Goal: Register for event/course

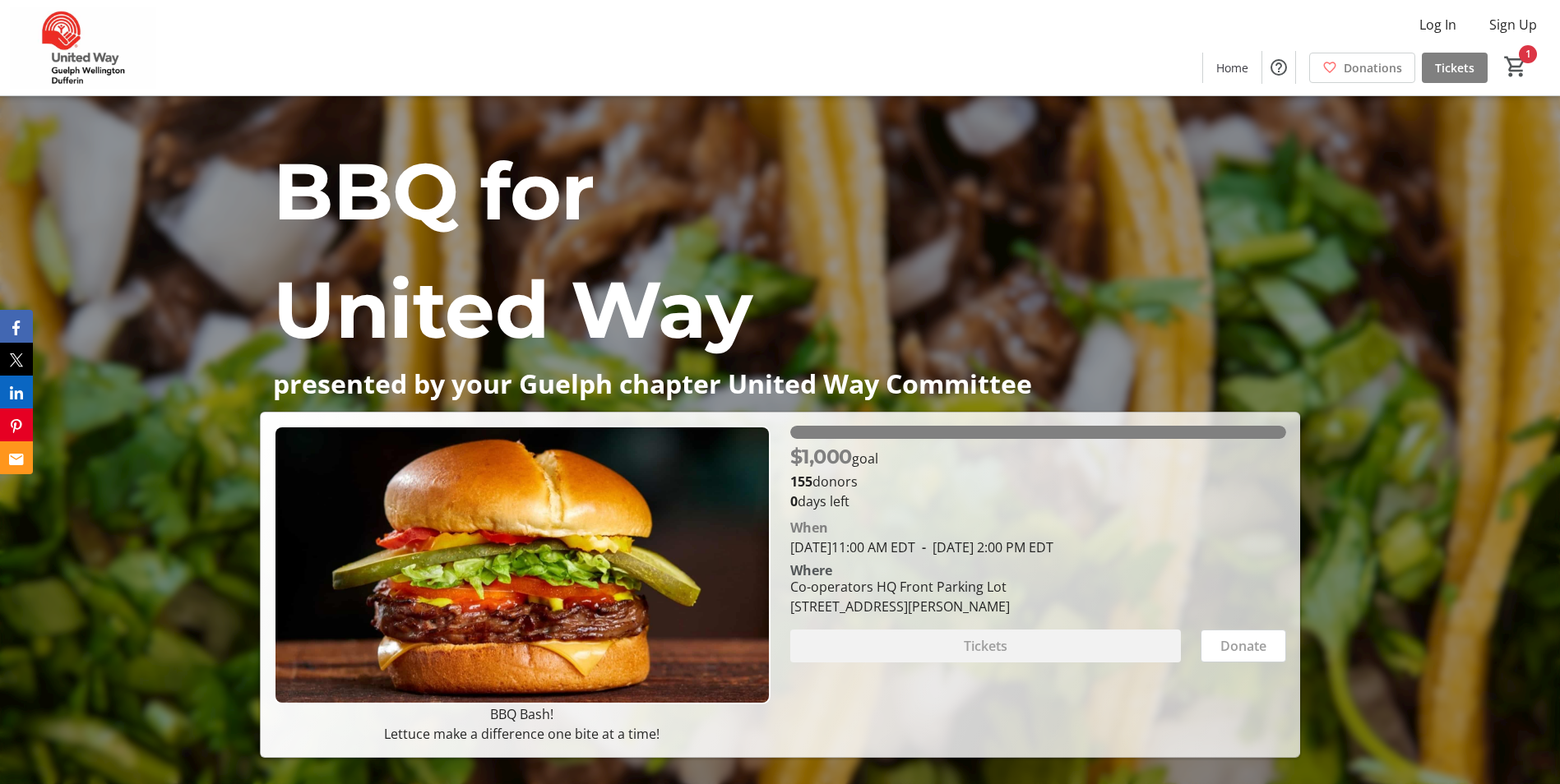
drag, startPoint x: 799, startPoint y: 456, endPoint x: 855, endPoint y: 445, distance: 57.1
click at [852, 445] on span "$1,000" at bounding box center [821, 456] width 62 height 24
click at [946, 644] on div "Tickets" at bounding box center [985, 646] width 391 height 32
click at [994, 653] on div "Tickets" at bounding box center [985, 646] width 391 height 32
click at [994, 644] on div "Tickets" at bounding box center [985, 646] width 391 height 32
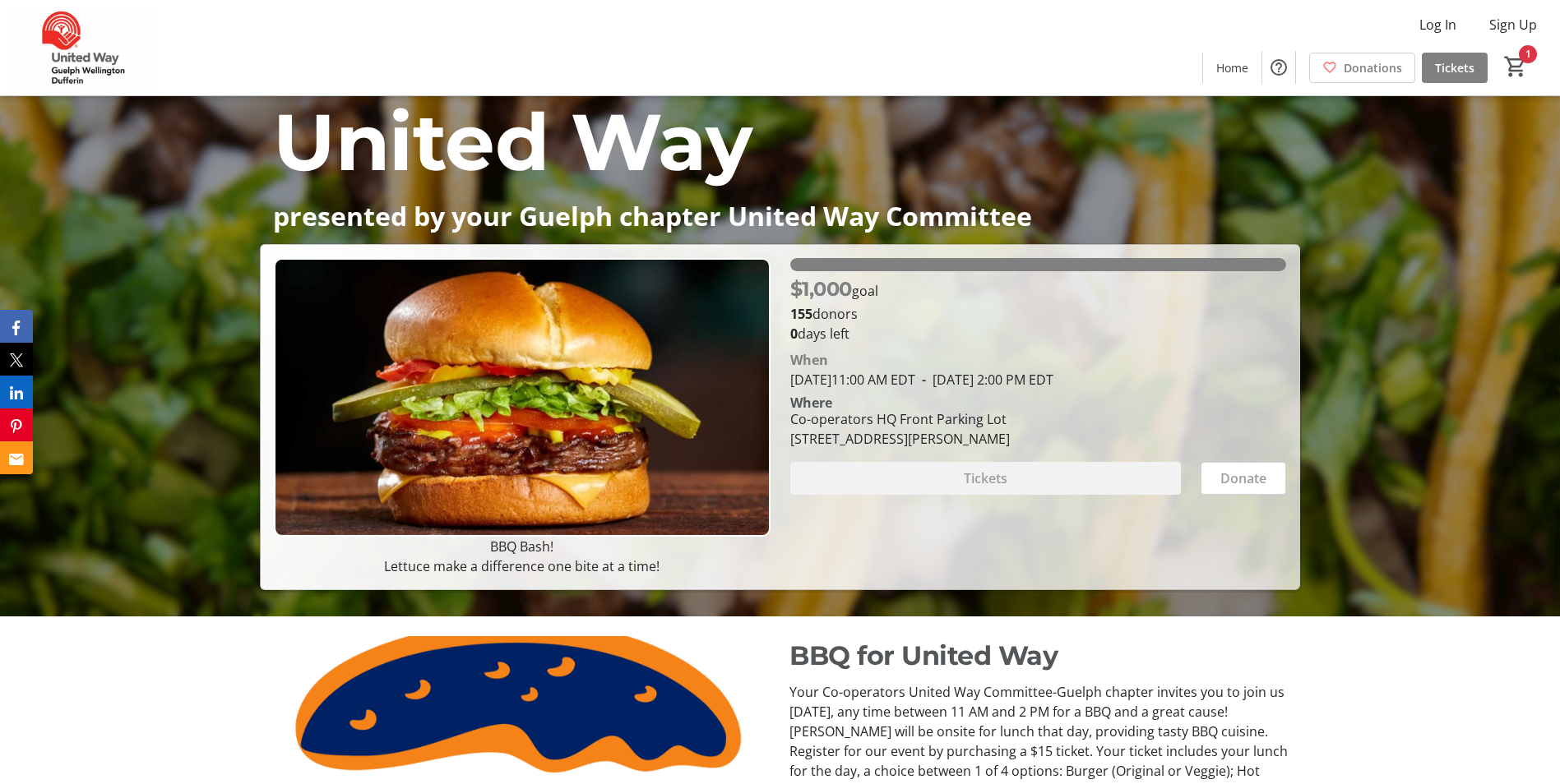
scroll to position [164, 0]
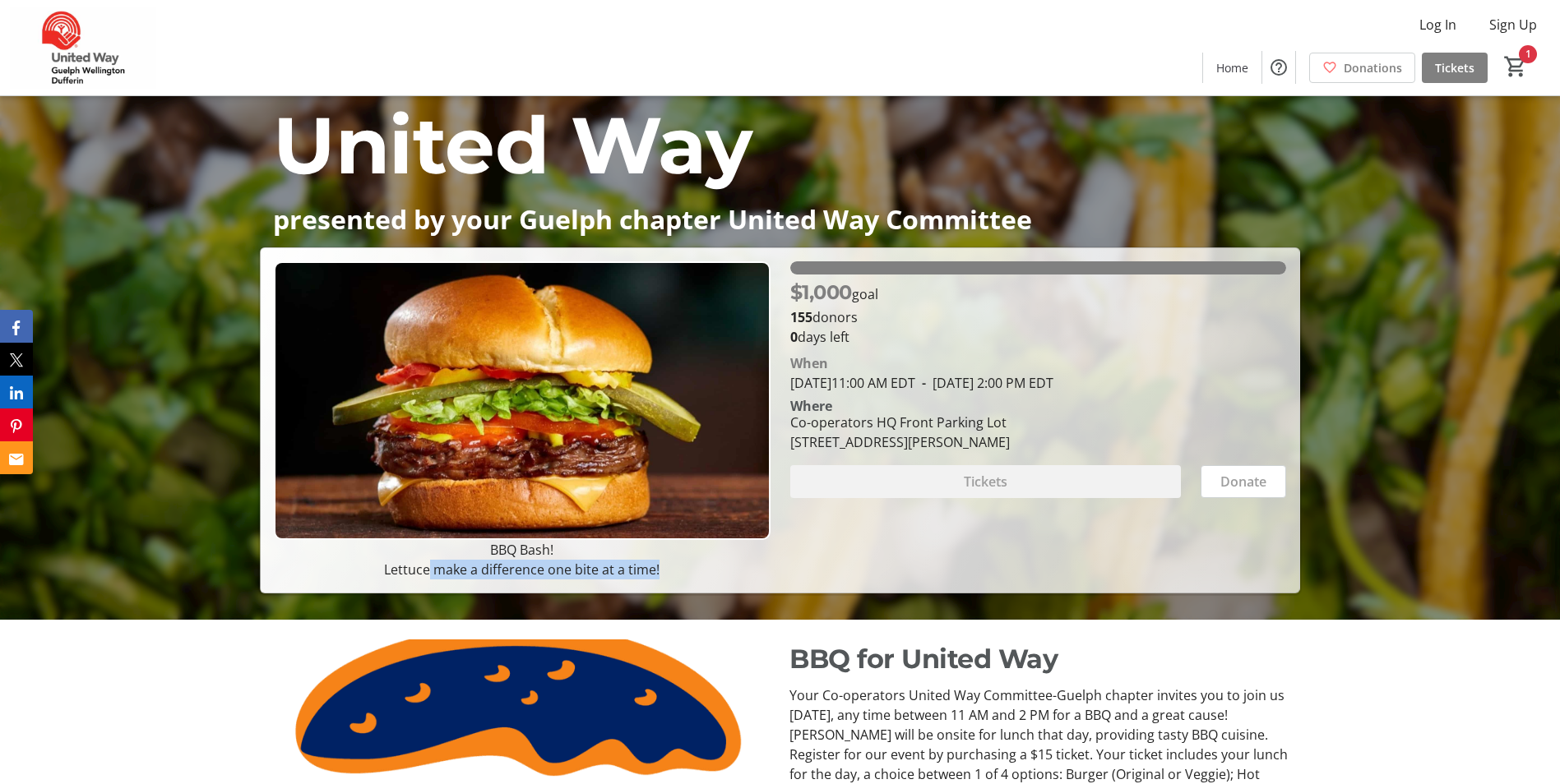
drag, startPoint x: 430, startPoint y: 575, endPoint x: 693, endPoint y: 573, distance: 263.0
click at [693, 573] on p "Lettuce make a difference one bite at a time!" at bounding box center [522, 569] width 496 height 20
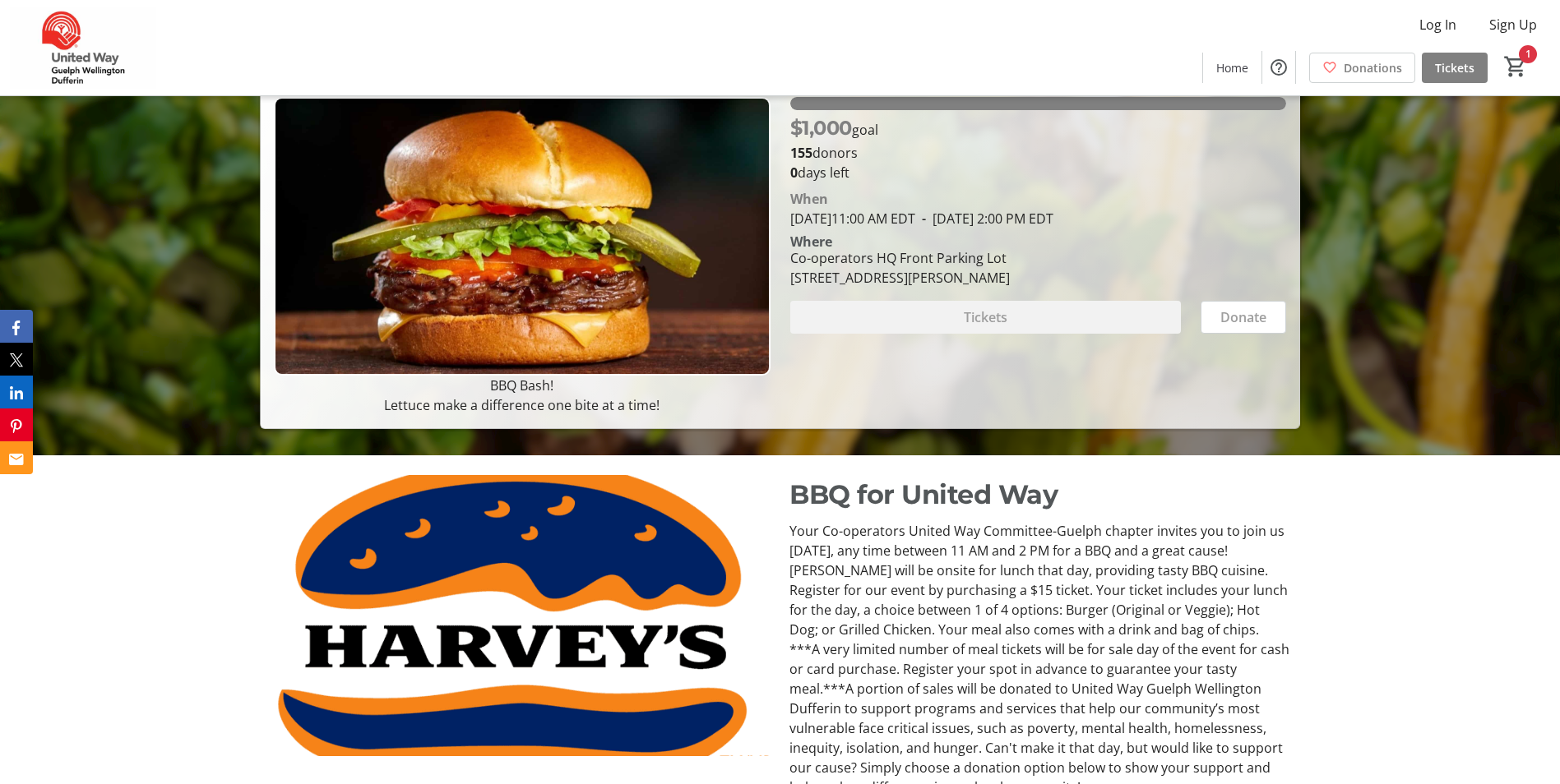
drag, startPoint x: 924, startPoint y: 205, endPoint x: 925, endPoint y: 186, distance: 19.0
click at [924, 203] on div "When" at bounding box center [1037, 199] width 496 height 20
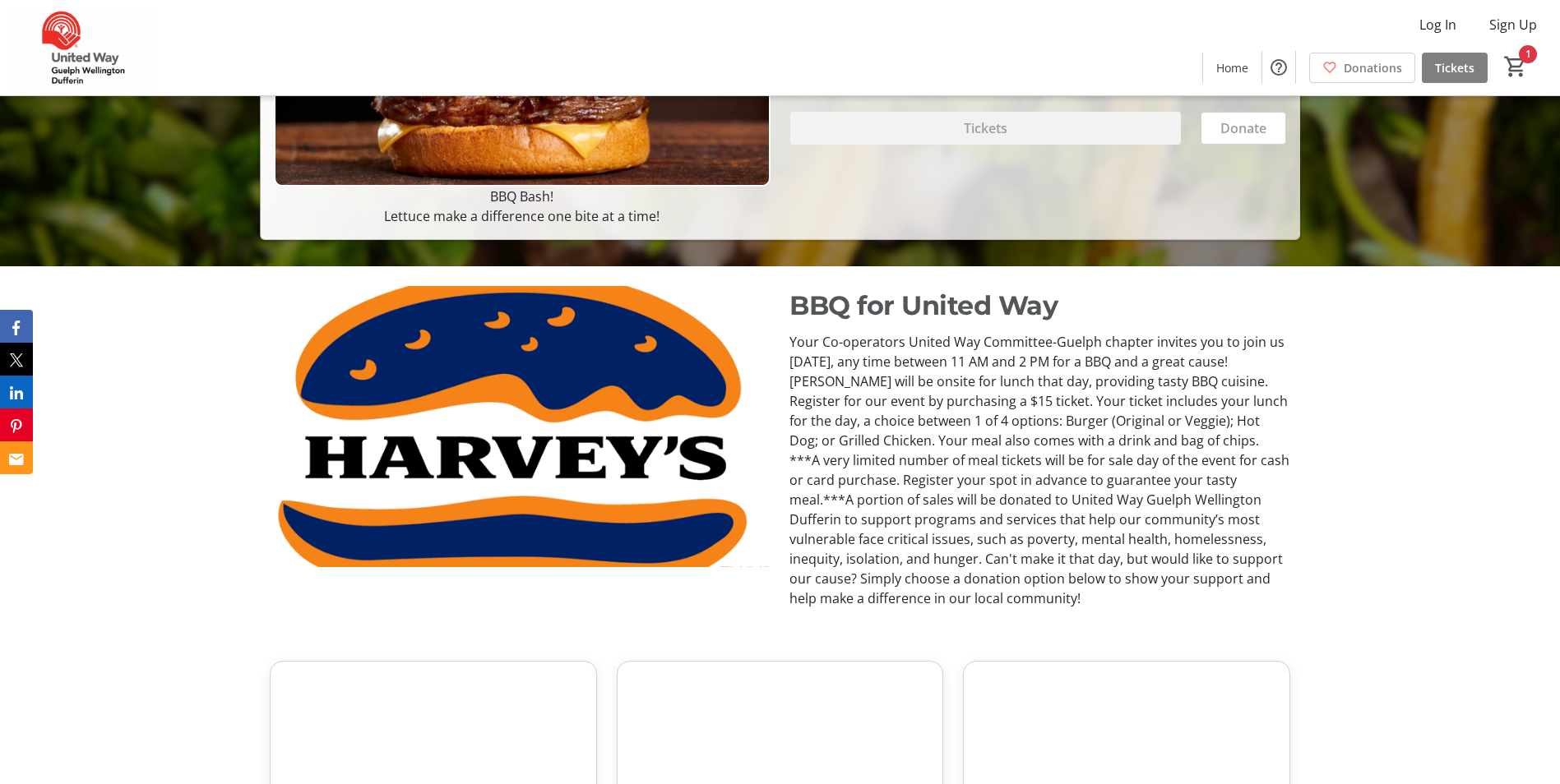
scroll to position [740, 0]
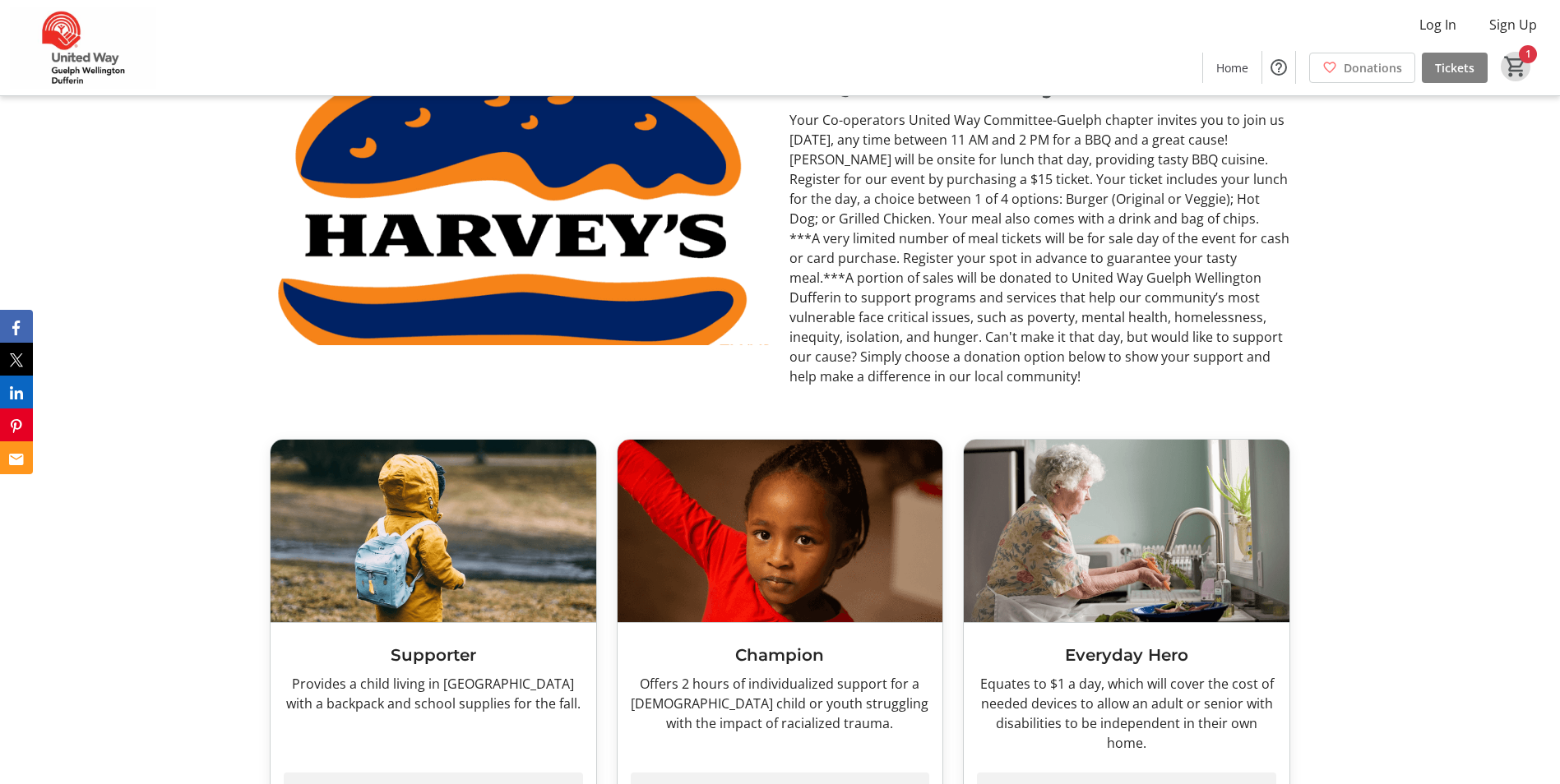
click at [1520, 65] on mat-icon "1" at bounding box center [1516, 67] width 25 height 25
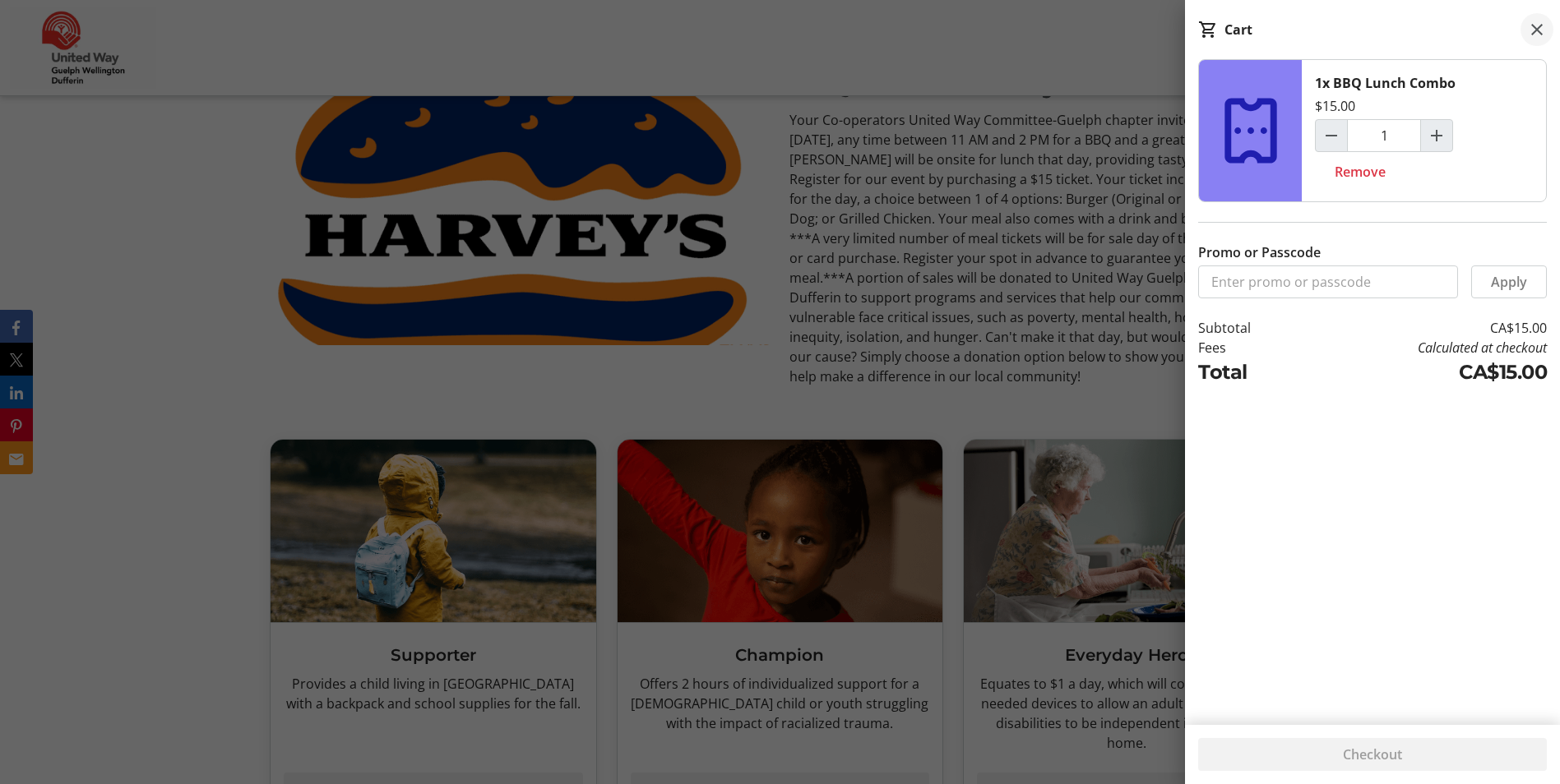
click at [1544, 35] on mat-icon at bounding box center [1537, 30] width 20 height 20
